Goal: Task Accomplishment & Management: Manage account settings

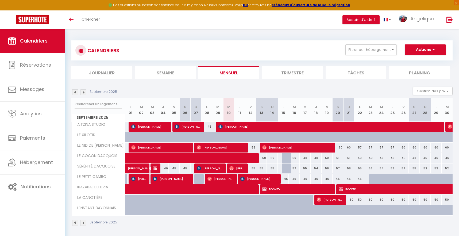
select select
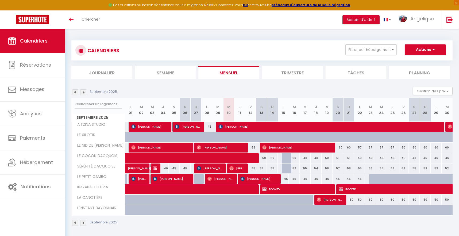
click at [240, 169] on span "[PERSON_NAME]" at bounding box center [236, 168] width 15 height 10
select select "OK"
select select "0"
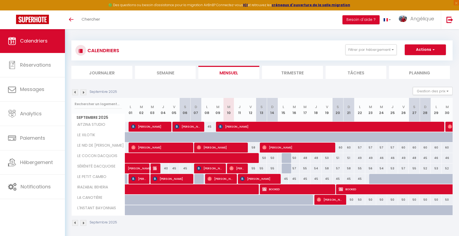
select select "1"
select select
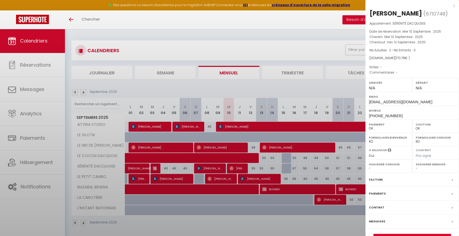
select select "48850"
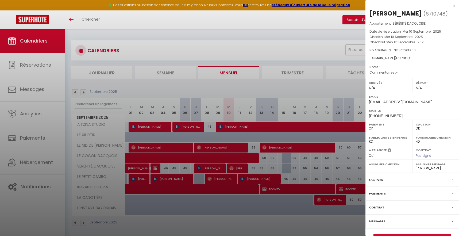
click at [454, 6] on div "x" at bounding box center [410, 6] width 90 height 6
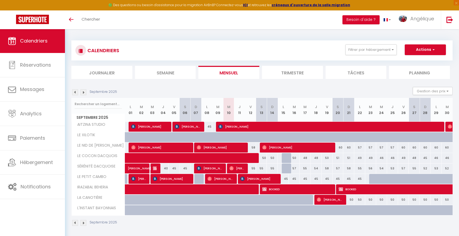
click at [84, 91] on img at bounding box center [83, 92] width 6 height 6
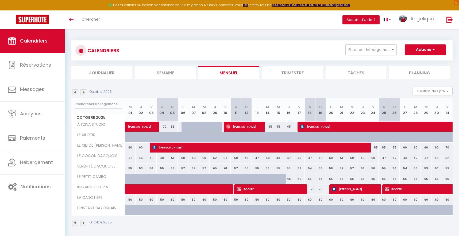
click at [76, 92] on img at bounding box center [75, 92] width 6 height 6
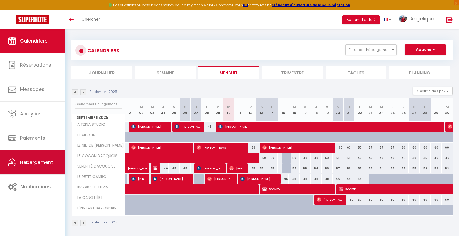
click at [50, 168] on link "Hébergement" at bounding box center [32, 162] width 65 height 24
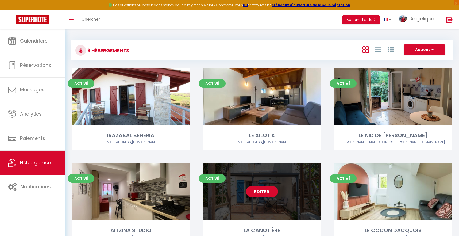
click at [257, 190] on link "Editer" at bounding box center [262, 191] width 32 height 11
select select "3"
select select "2"
select select "1"
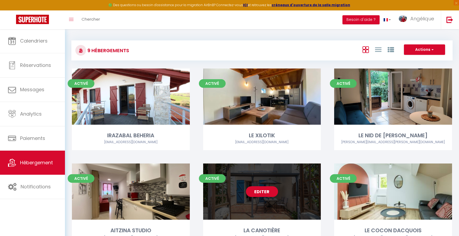
select select
select select "28"
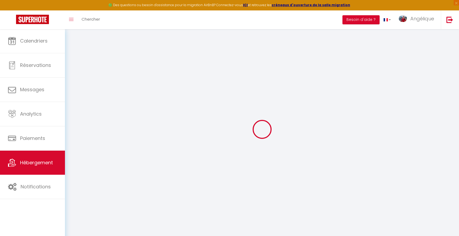
select select
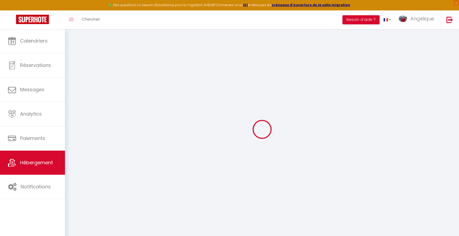
select select
checkbox input "false"
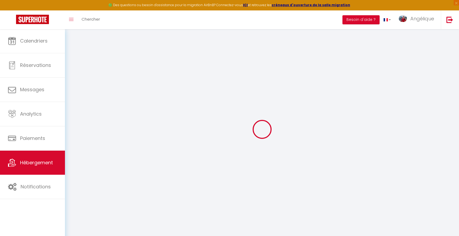
select select
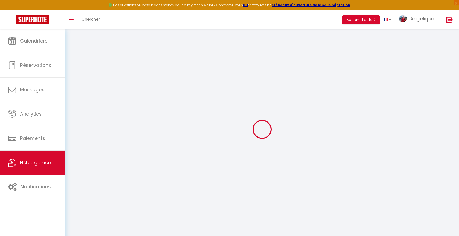
select select
checkbox input "false"
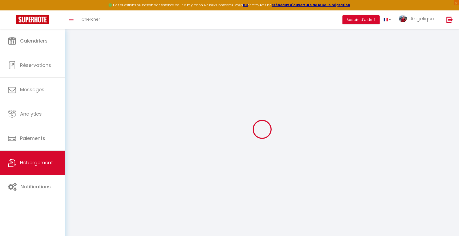
checkbox input "false"
select select
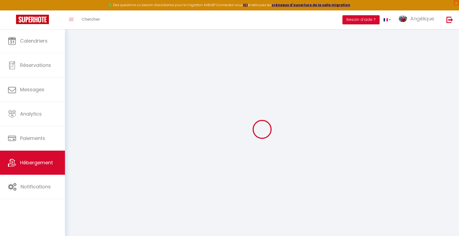
select select
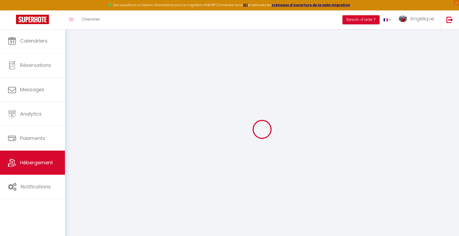
checkbox input "false"
select select
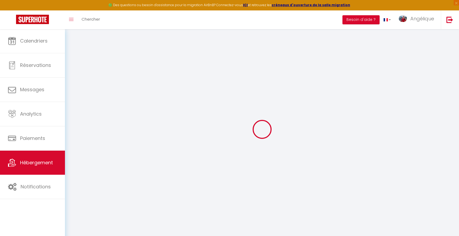
select select
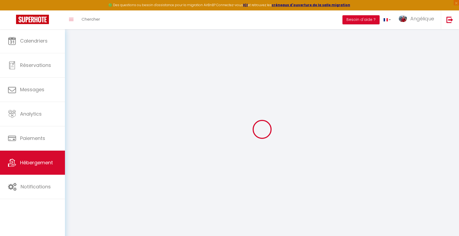
select select
checkbox input "false"
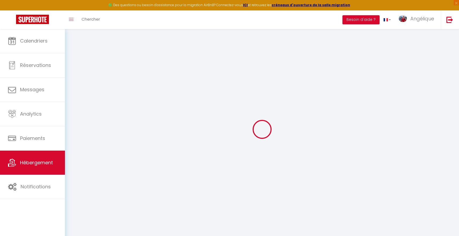
checkbox input "false"
select select
type input "LA CANOTIÈRE"
type input "[PERSON_NAME]"
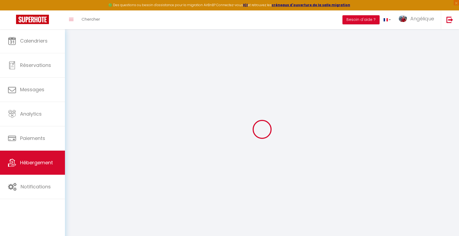
type input "HÉLART"
select select "4"
select select "2"
type input "55"
type input "75"
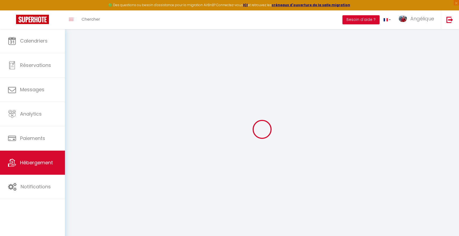
select select
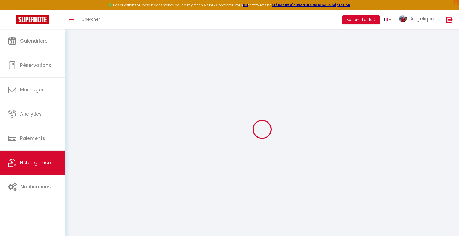
type input "[STREET_ADDRESS]"
type input "17190"
type input "SAINT GEORGES D'OLÉRON"
type input "[EMAIL_ADDRESS][PERSON_NAME][DOMAIN_NAME]"
select select
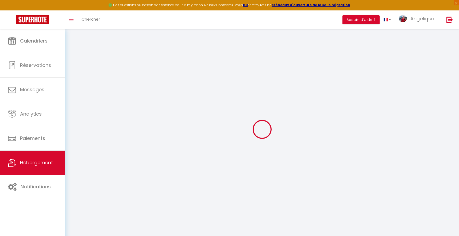
checkbox input "false"
type input "22"
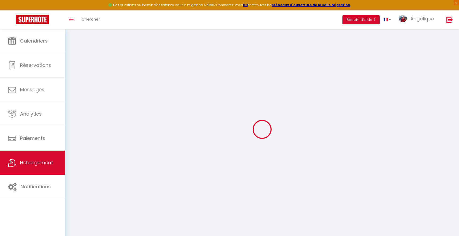
type input "75"
type input "0"
select select
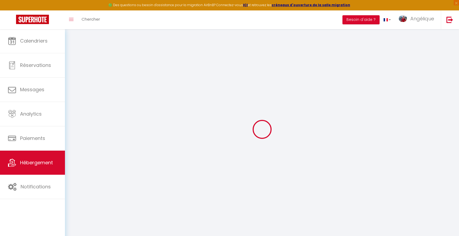
select select
checkbox input "false"
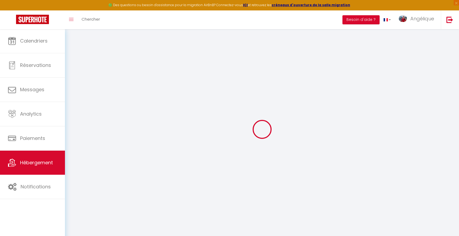
checkbox input "false"
select select
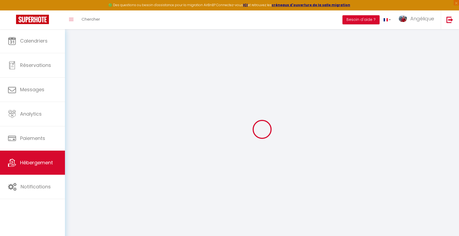
select select
checkbox input "false"
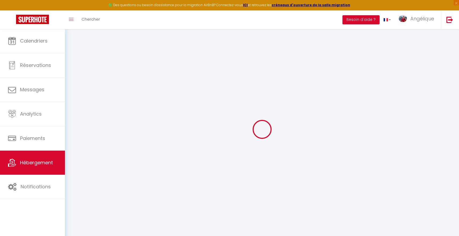
checkbox input "false"
select select
checkbox input "false"
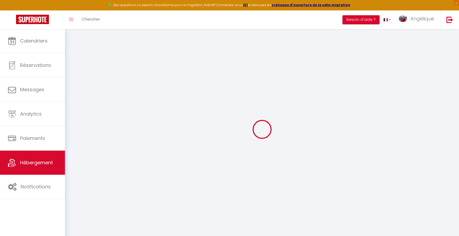
checkbox input "false"
select select "+ 20 %"
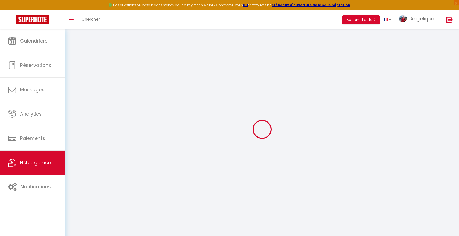
select select "+ 2 %"
select select
checkbox input "false"
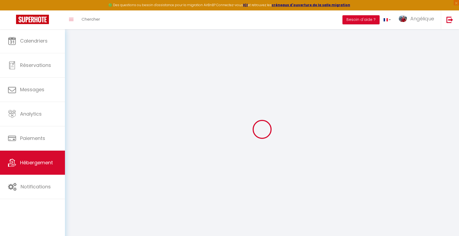
checkbox input "false"
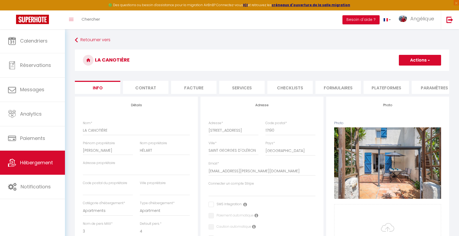
click at [378, 87] on li "Plateformes" at bounding box center [386, 87] width 45 height 13
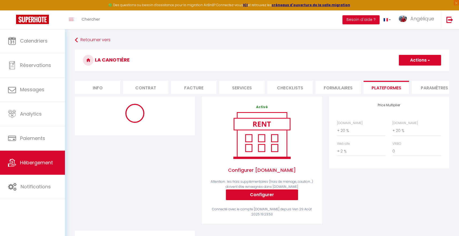
select select "365"
select select "EUR"
select select "17056-1498619101007169985"
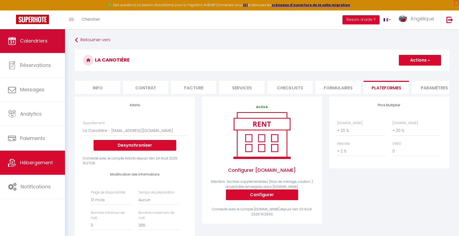
click at [58, 47] on link "Calendriers" at bounding box center [32, 41] width 65 height 24
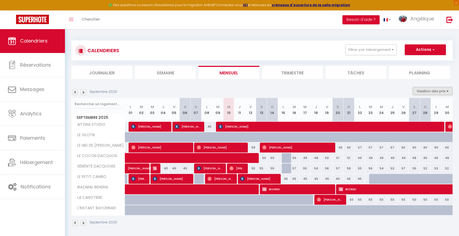
click at [443, 90] on button "Gestion des prix" at bounding box center [433, 91] width 40 height 8
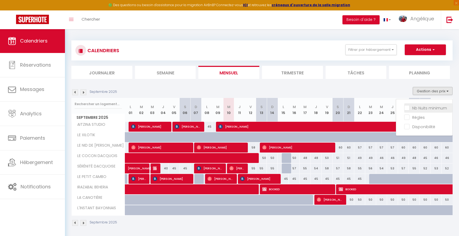
click at [436, 107] on input "Nb Nuits minimum" at bounding box center [428, 107] width 48 height 5
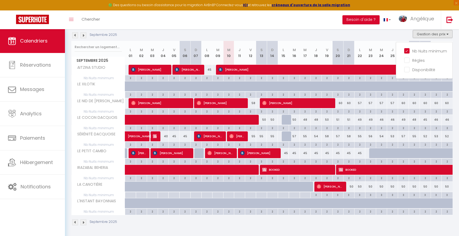
scroll to position [57, 0]
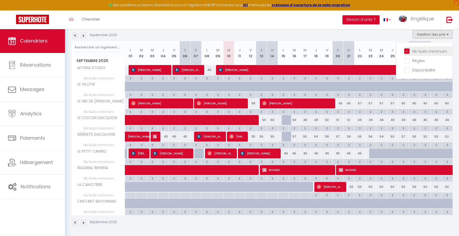
click at [409, 51] on input "Nb Nuits minimum" at bounding box center [428, 50] width 48 height 5
checkbox input "false"
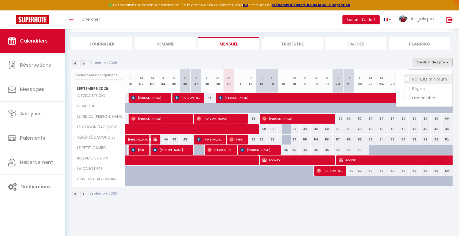
scroll to position [29, 0]
click at [388, 62] on div "Septembre 2025 Gestion des prix Nb Nuits minimum Règles Disponibilité" at bounding box center [261, 63] width 381 height 11
